Goal: Task Accomplishment & Management: Complete application form

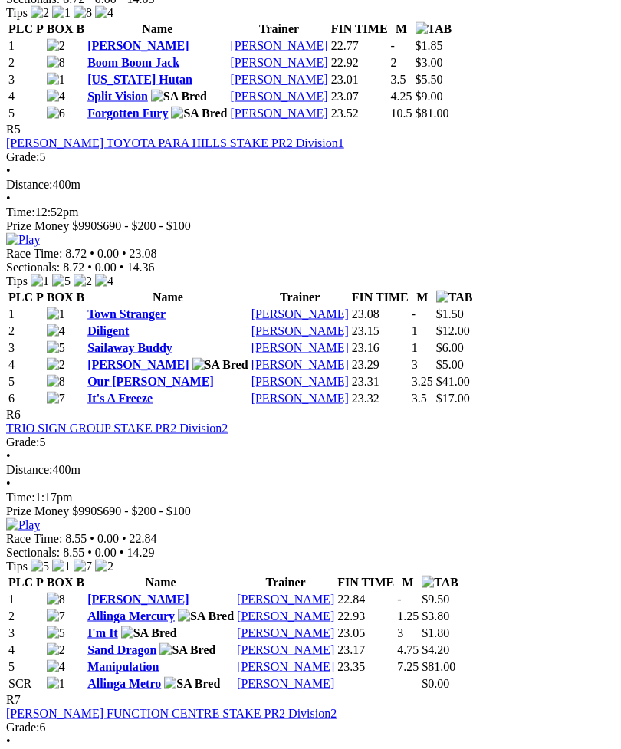
scroll to position [1699, 0]
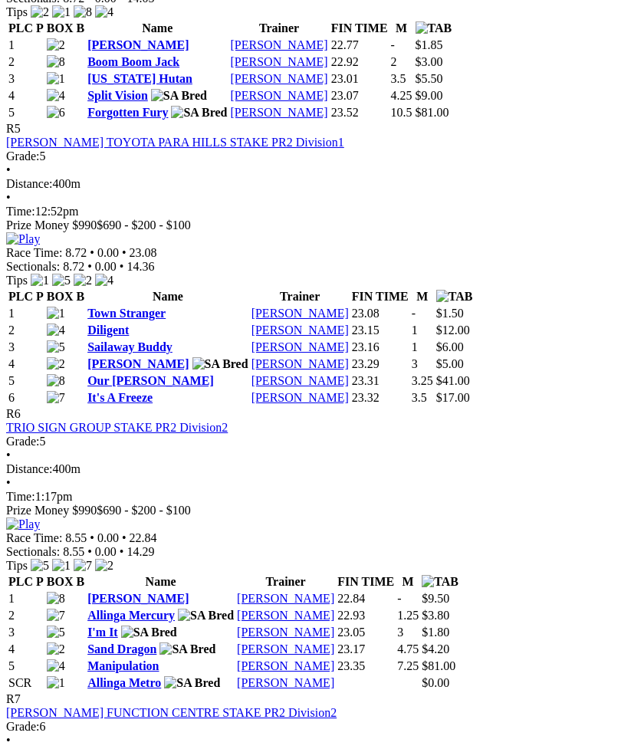
click at [152, 592] on link "Stevie Monelli" at bounding box center [137, 598] width 101 height 13
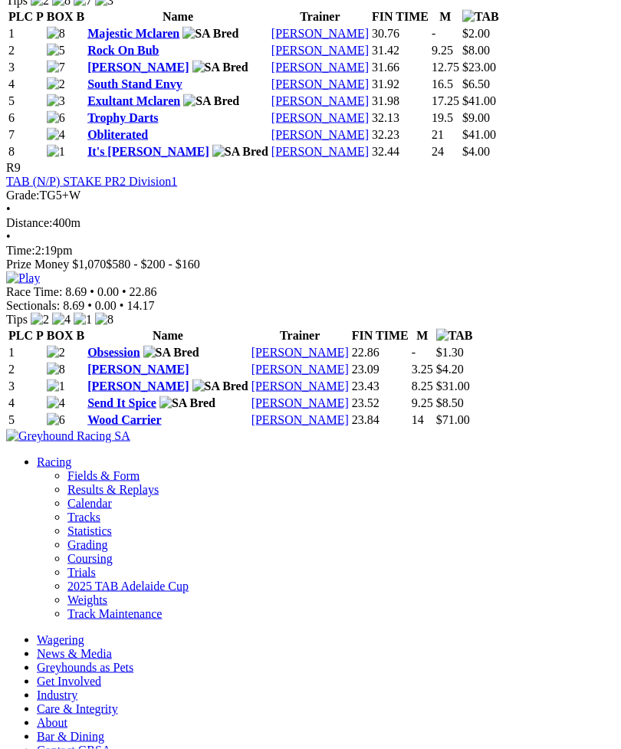
scroll to position [2886, 0]
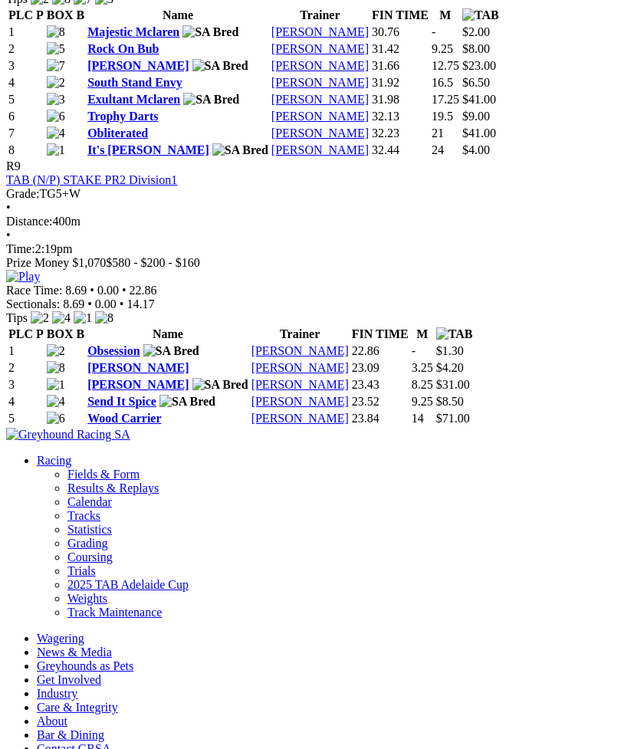
click at [139, 357] on link "Obsession" at bounding box center [113, 350] width 52 height 13
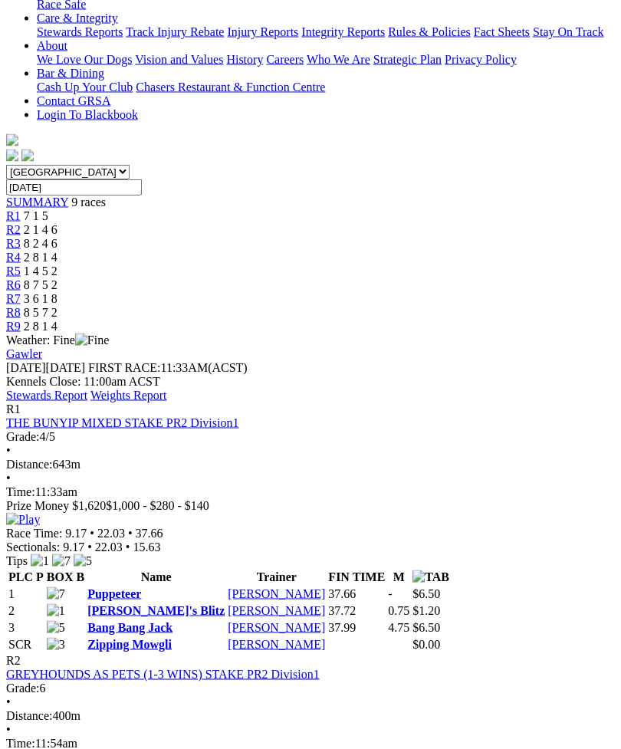
scroll to position [346, 0]
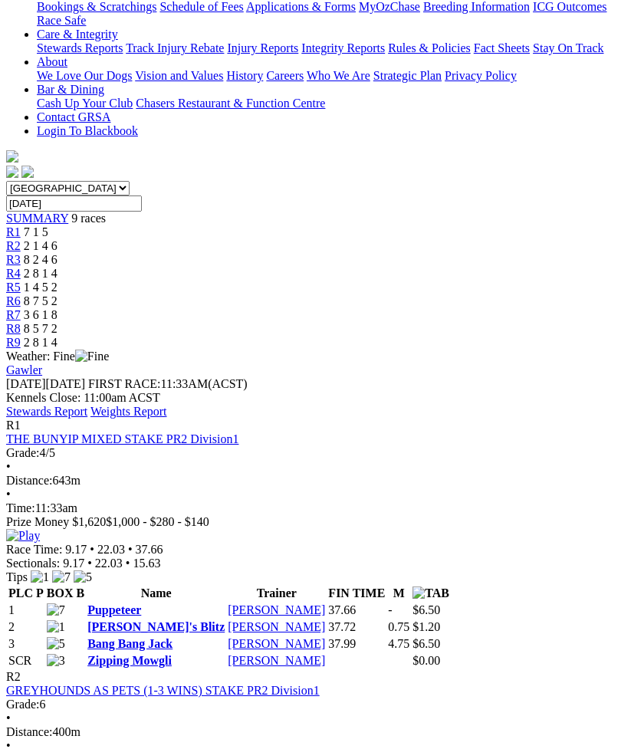
click at [135, 603] on link "Puppeteer" at bounding box center [114, 609] width 54 height 13
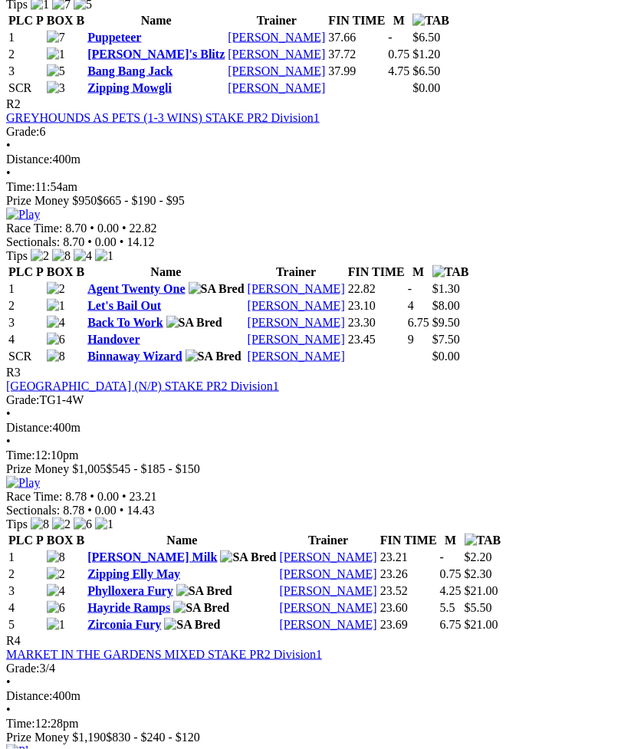
scroll to position [921, 0]
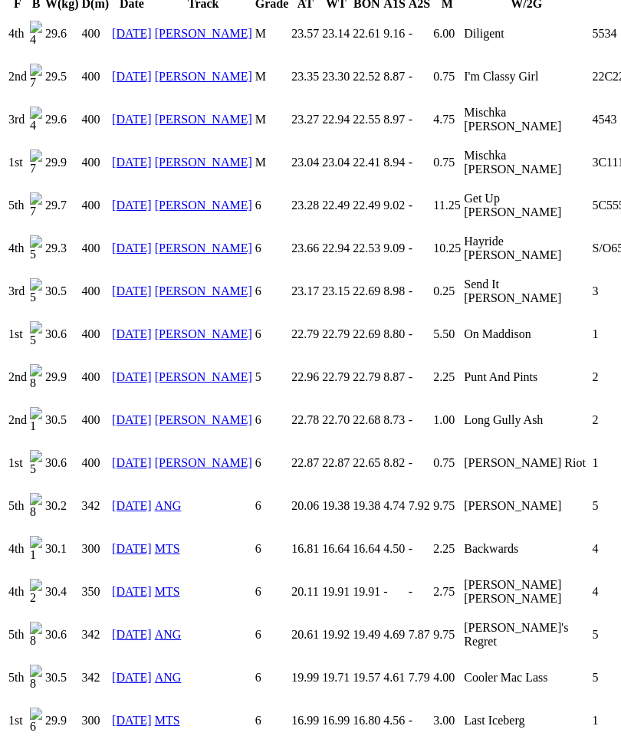
scroll to position [1164, 0]
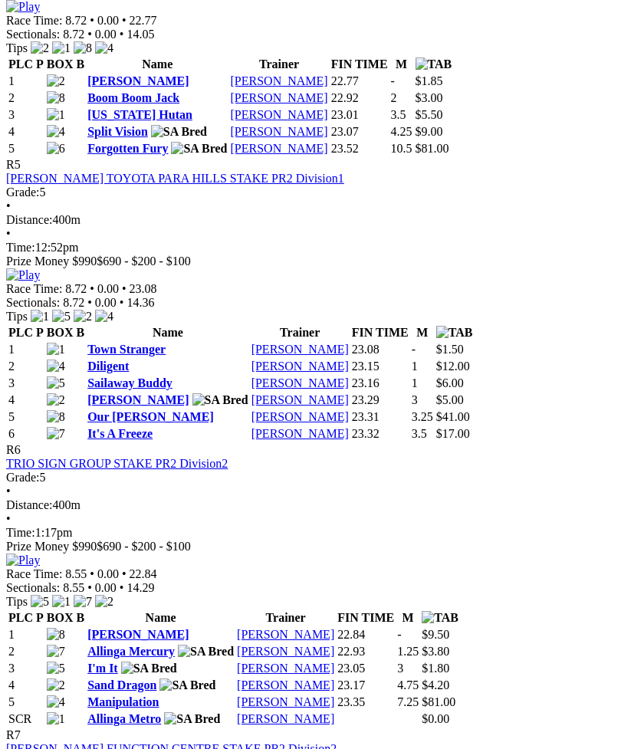
scroll to position [1674, 0]
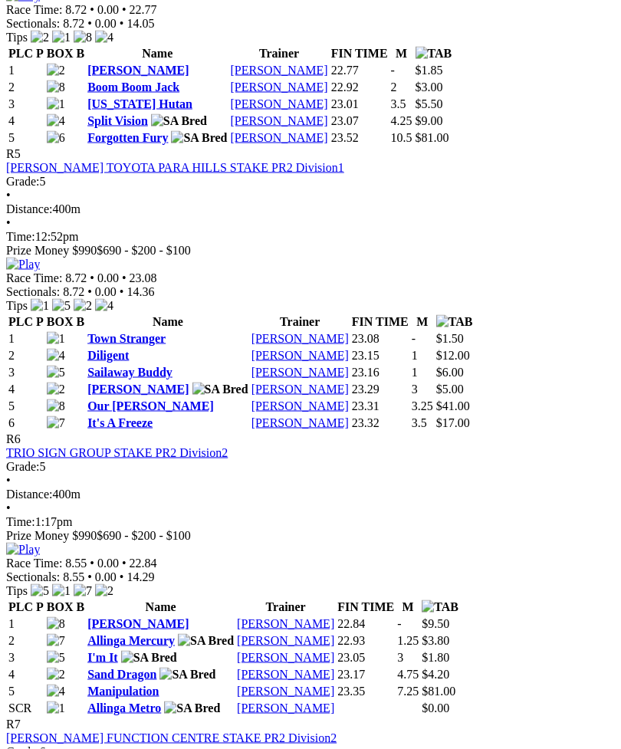
click at [152, 617] on link "Stevie Monelli" at bounding box center [137, 623] width 101 height 13
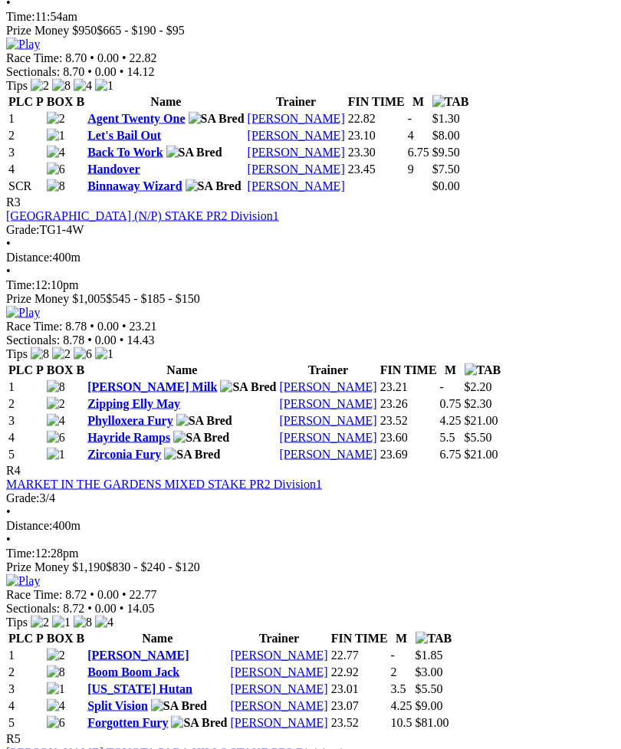
scroll to position [1079, 0]
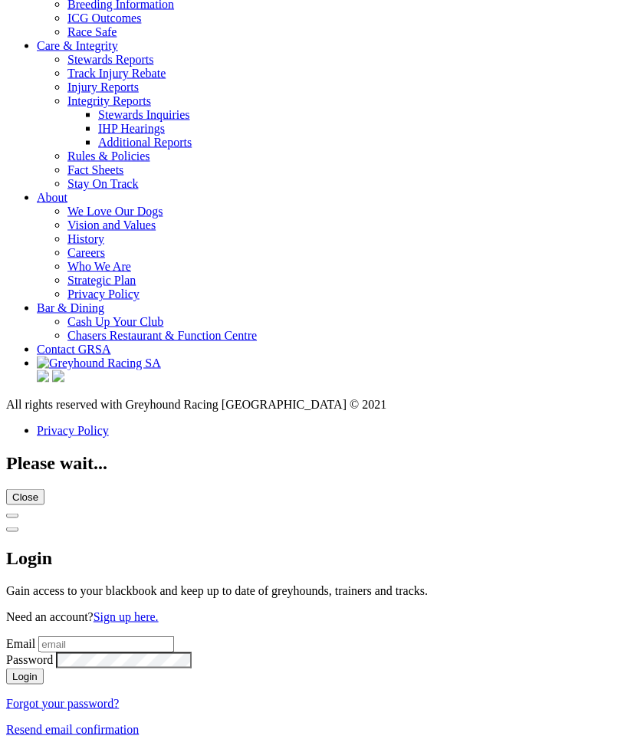
scroll to position [5786, 0]
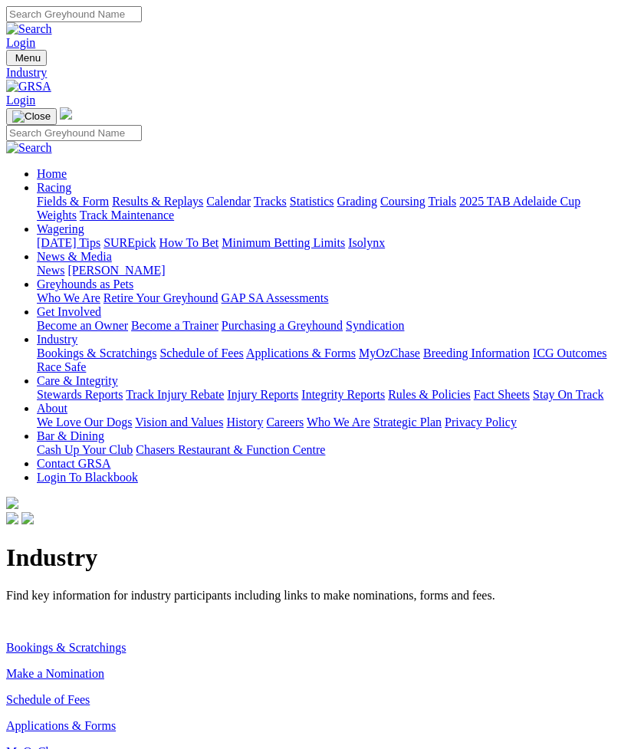
click at [104, 667] on link "Make a Nomination" at bounding box center [55, 673] width 98 height 13
